Goal: Task Accomplishment & Management: Manage account settings

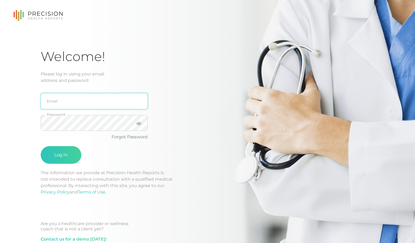
click at [73, 104] on input "email" at bounding box center [94, 101] width 107 height 16
type input "[EMAIL_ADDRESS][DOMAIN_NAME]"
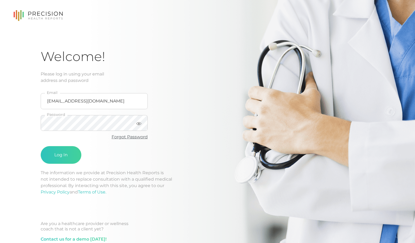
click at [130, 138] on link "Forgot Password" at bounding box center [130, 136] width 36 height 5
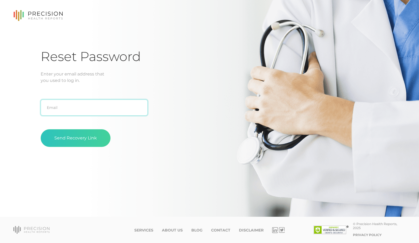
click at [94, 110] on input "text" at bounding box center [94, 108] width 107 height 16
type input "[EMAIL_ADDRESS][DOMAIN_NAME]"
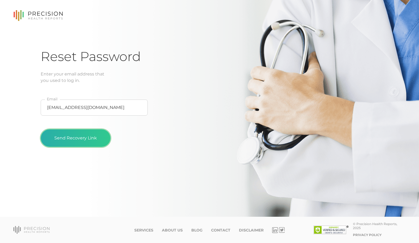
click at [68, 138] on button "Send Recovery Link" at bounding box center [76, 138] width 70 height 18
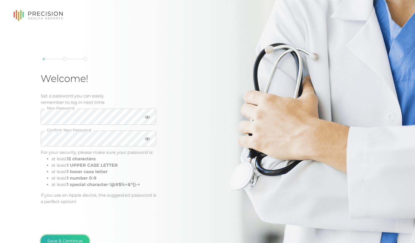
click at [59, 237] on button "Save & Continue" at bounding box center [65, 241] width 49 height 12
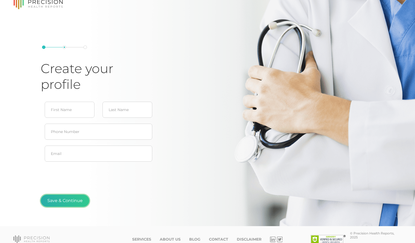
type input "Shaina"
type input "Swank"
type input "shaina@cfstulsa.com"
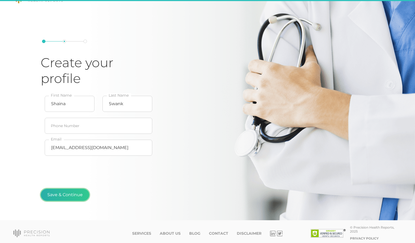
scroll to position [20, 0]
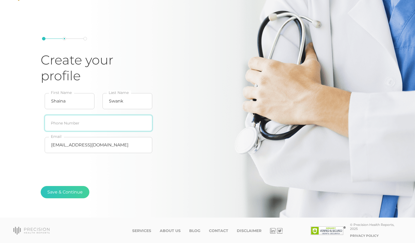
click at [73, 125] on input "text" at bounding box center [99, 123] width 108 height 16
type input "918-798-9118"
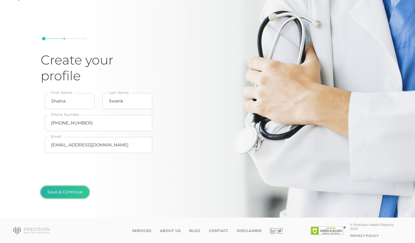
click at [71, 194] on button "Save & Continue" at bounding box center [65, 192] width 49 height 12
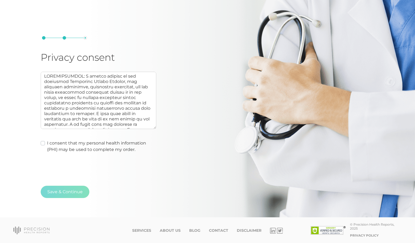
click at [59, 147] on label "I consent that my personal health information (PHI) may be used to complete my …" at bounding box center [101, 146] width 109 height 13
click at [45, 145] on input "I consent that my personal health information (PHI) may be used to complete my …" at bounding box center [43, 142] width 4 height 5
checkbox input "true"
type textarea "AUTHORIZATION: I hereby consent to and authorize Precision Health Reports, the …"
click at [74, 194] on button "Save & Continue" at bounding box center [65, 192] width 49 height 12
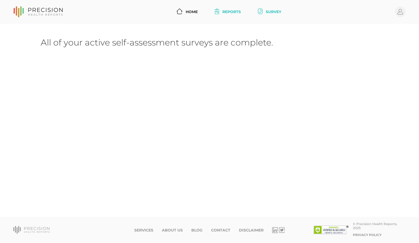
click at [228, 12] on link "Reports" at bounding box center [228, 12] width 30 height 10
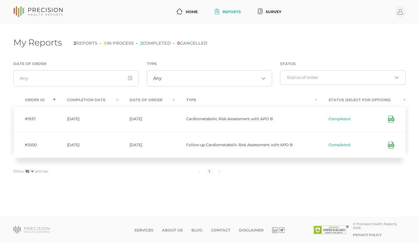
click at [393, 145] on icon at bounding box center [391, 145] width 6 height 7
click at [392, 144] on icon at bounding box center [391, 145] width 6 height 7
click at [232, 119] on span "Cardiometabolic Risk Assessment with APO B" at bounding box center [229, 118] width 87 height 5
click at [392, 120] on icon at bounding box center [391, 119] width 6 height 7
click at [391, 120] on icon at bounding box center [391, 119] width 6 height 7
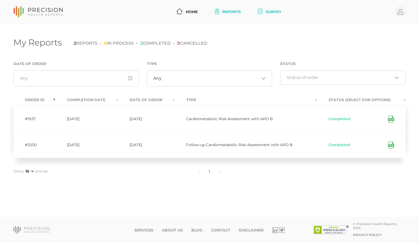
click at [271, 11] on link "Survey" at bounding box center [270, 12] width 28 height 10
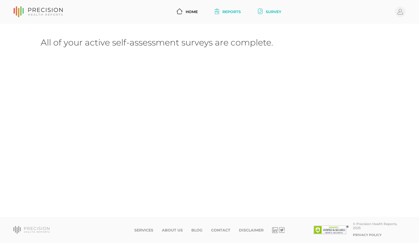
click at [225, 9] on link "Reports" at bounding box center [228, 12] width 30 height 10
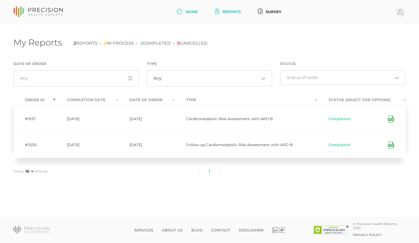
click at [193, 11] on link "Home" at bounding box center [187, 12] width 25 height 10
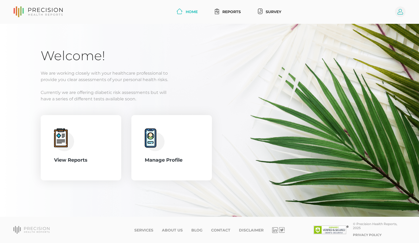
click at [396, 13] on circle at bounding box center [400, 11] width 11 height 11
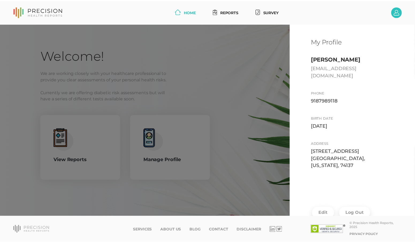
scroll to position [21, 0]
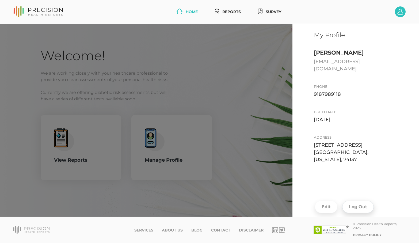
click at [352, 201] on button "Log Out" at bounding box center [358, 207] width 32 height 12
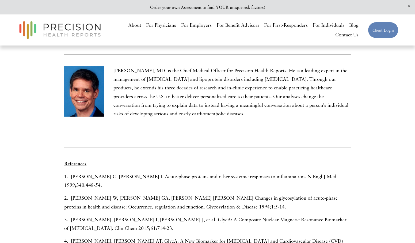
scroll to position [1258, 0]
